Goal: Information Seeking & Learning: Find contact information

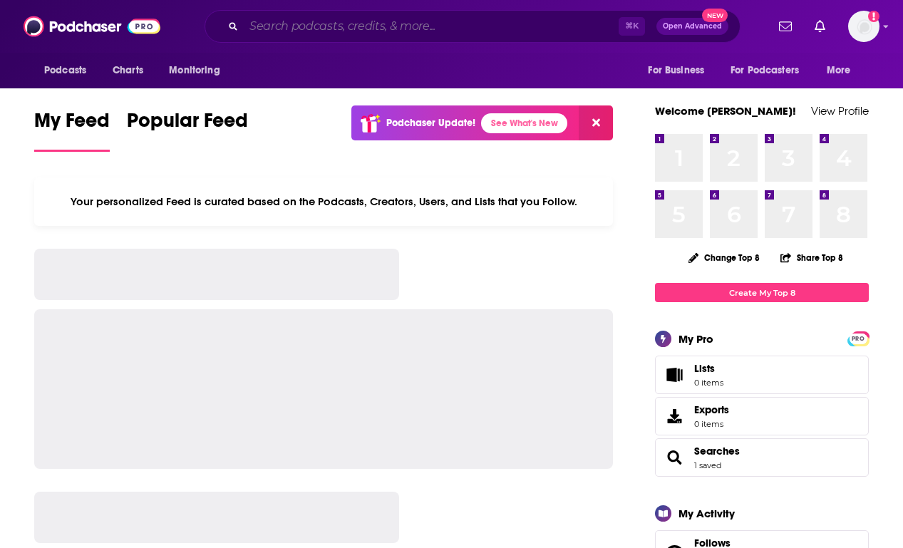
click at [319, 26] on input "Search podcasts, credits, & more..." at bounding box center [431, 26] width 375 height 23
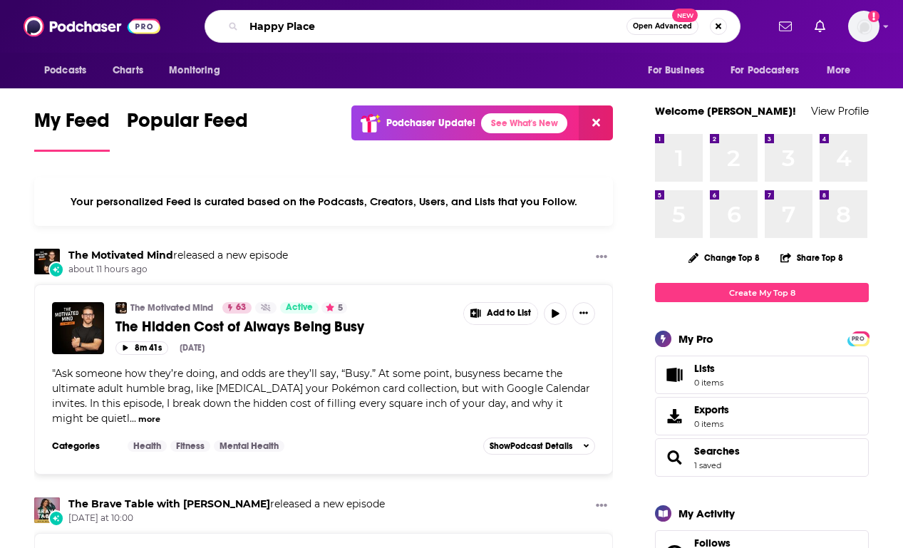
type input "Happy Place"
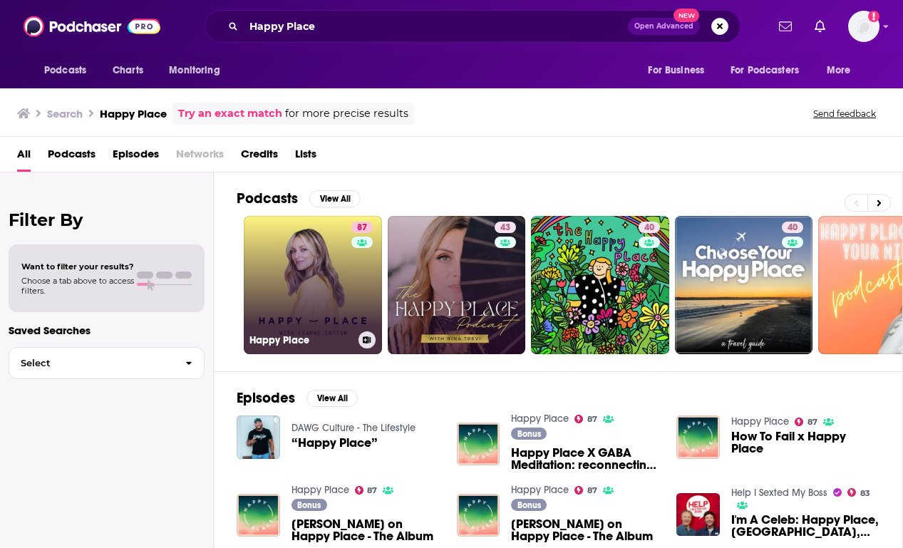
click at [307, 255] on link "[STREET_ADDRESS]" at bounding box center [313, 285] width 138 height 138
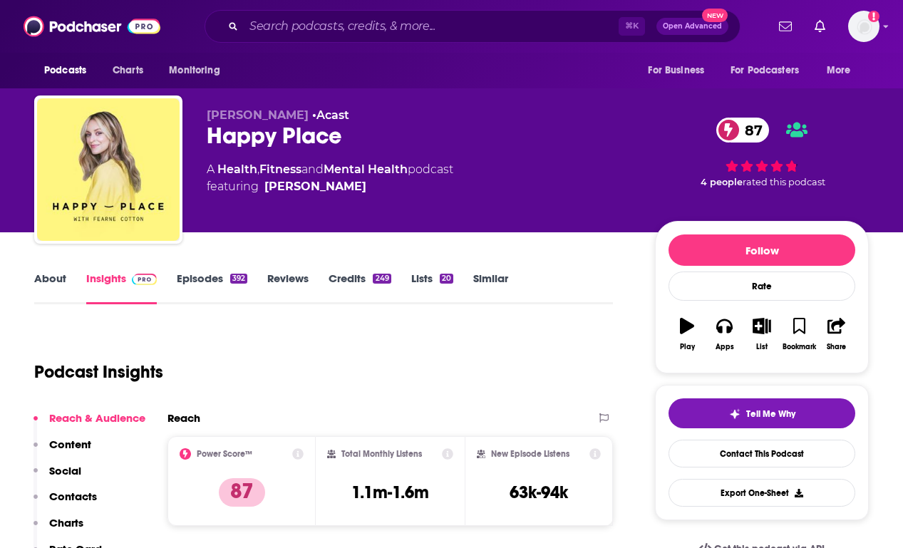
click at [53, 277] on link "About" at bounding box center [50, 288] width 32 height 33
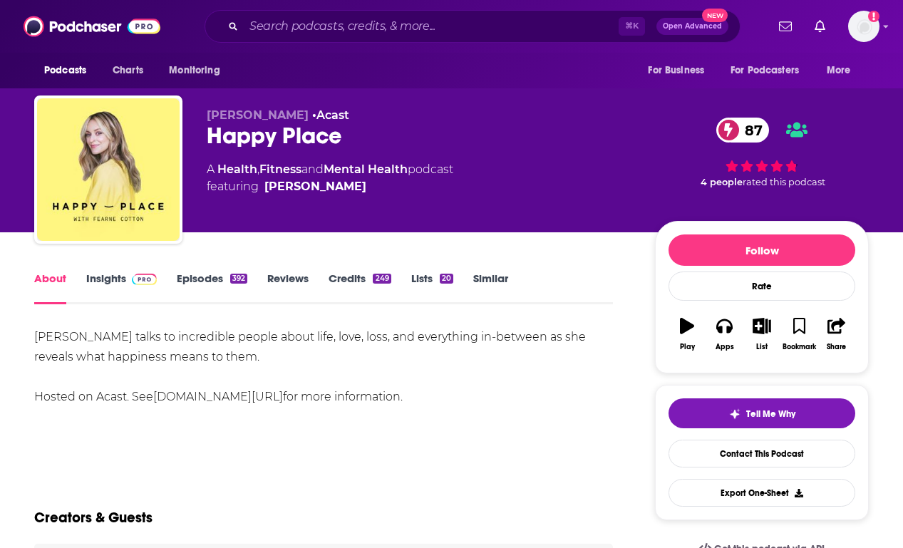
click at [102, 276] on link "Insights" at bounding box center [121, 288] width 71 height 33
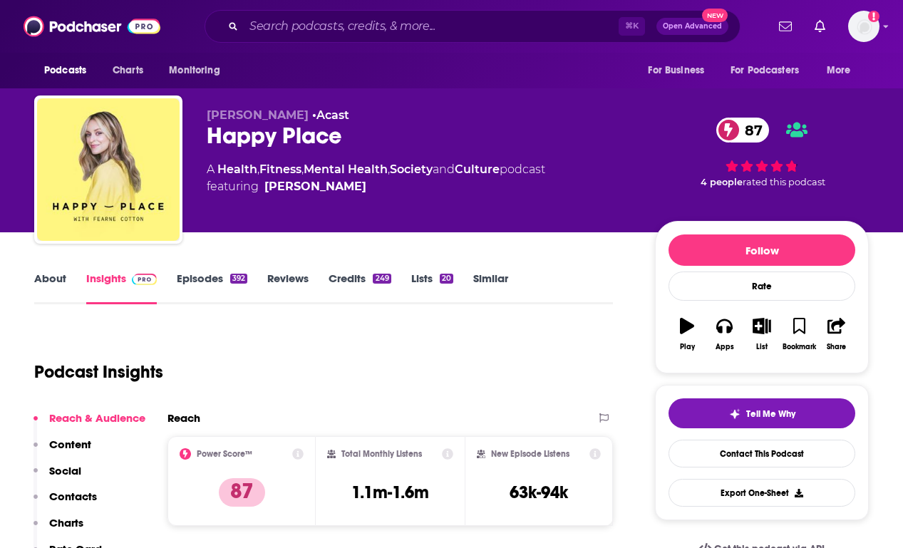
click at [79, 497] on p "Contacts" at bounding box center [73, 497] width 48 height 14
click at [49, 286] on link "About" at bounding box center [50, 288] width 32 height 33
